Goal: Obtain resource: Obtain resource

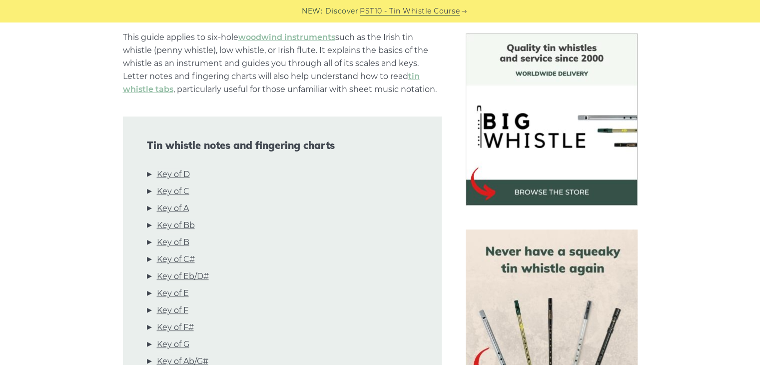
scroll to position [259, 0]
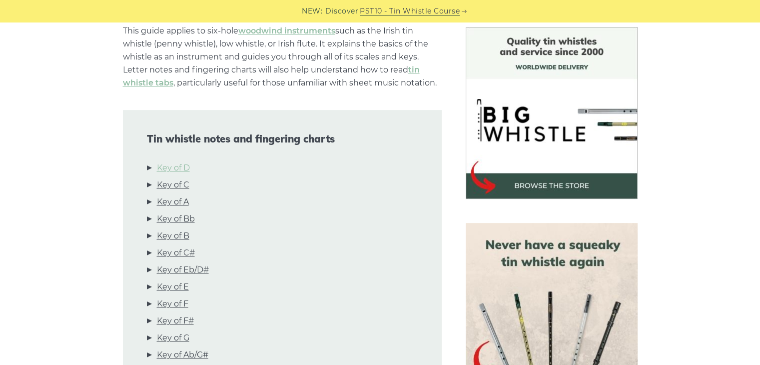
click at [176, 172] on link "Key of D" at bounding box center [173, 167] width 33 height 13
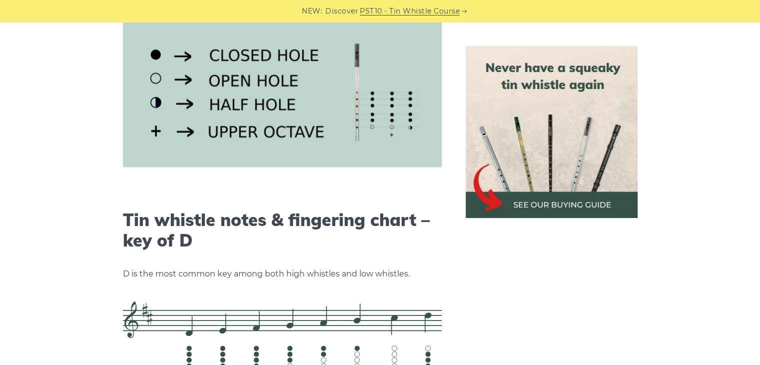
scroll to position [1557, 0]
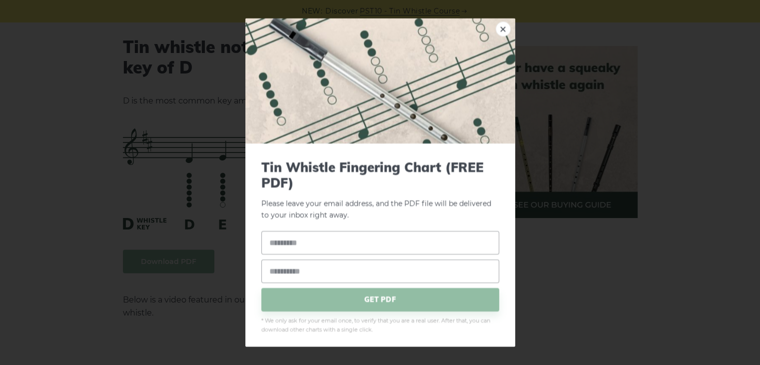
click at [487, 196] on p "Please leave your email address, and the PDF file will be delivered to your inb…" at bounding box center [380, 189] width 238 height 61
click at [496, 28] on link "×" at bounding box center [503, 28] width 15 height 15
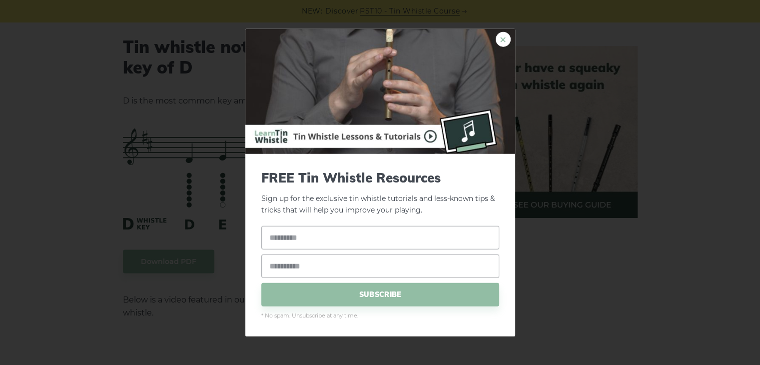
click at [504, 38] on link "×" at bounding box center [503, 39] width 15 height 15
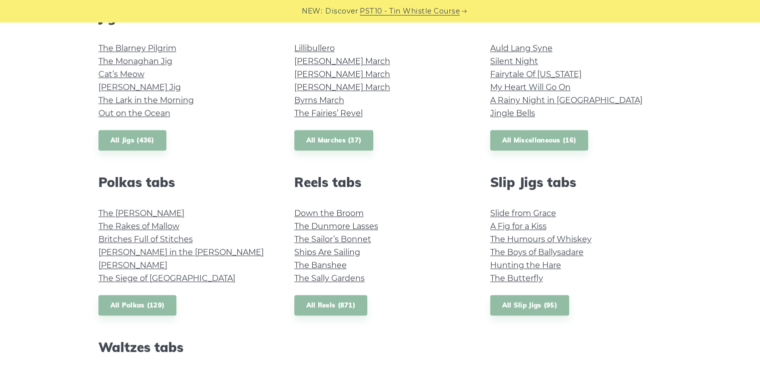
scroll to position [605, 0]
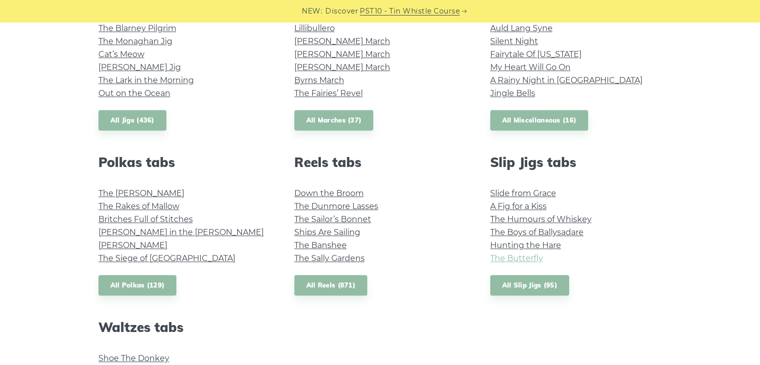
click at [524, 256] on link "The Butterfly" at bounding box center [516, 257] width 53 height 9
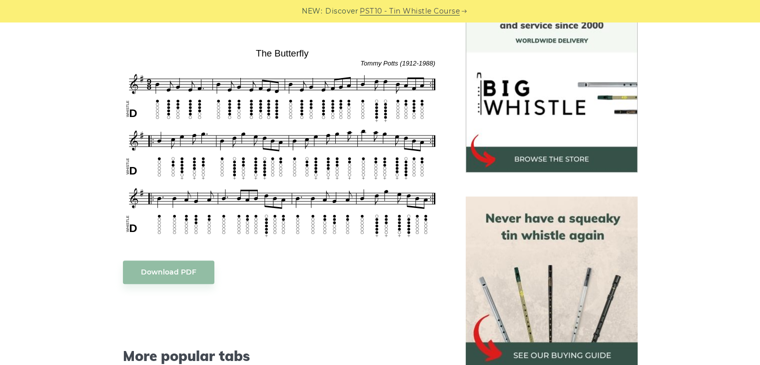
scroll to position [320, 0]
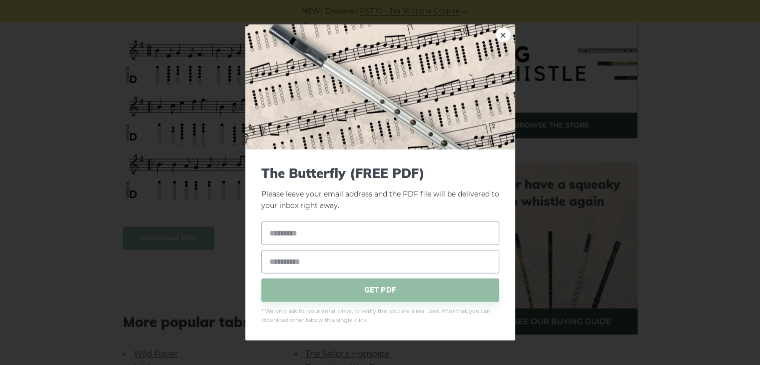
click at [504, 32] on link "×" at bounding box center [503, 34] width 15 height 15
click at [504, 37] on link "×" at bounding box center [503, 34] width 15 height 15
